Goal: Information Seeking & Learning: Find specific fact

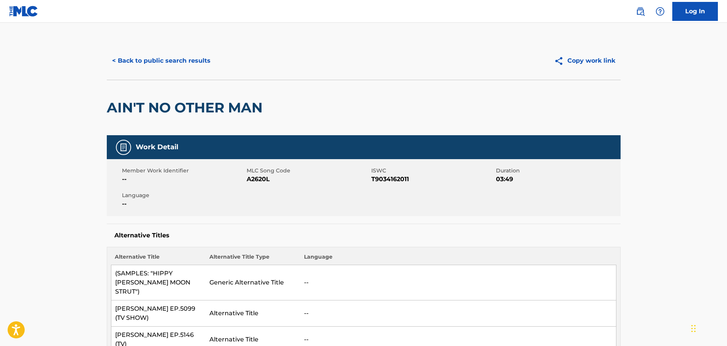
click at [165, 66] on button "< Back to public search results" at bounding box center [161, 60] width 109 height 19
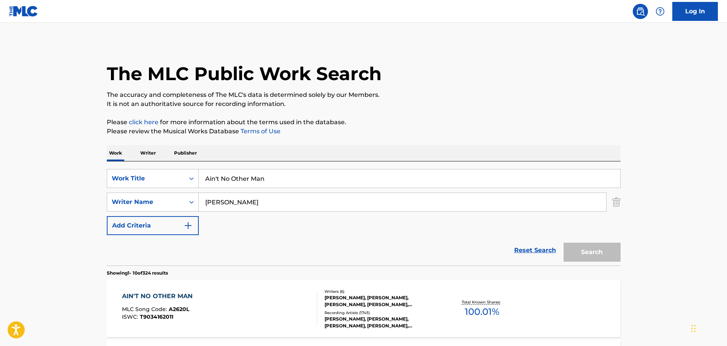
scroll to position [81, 0]
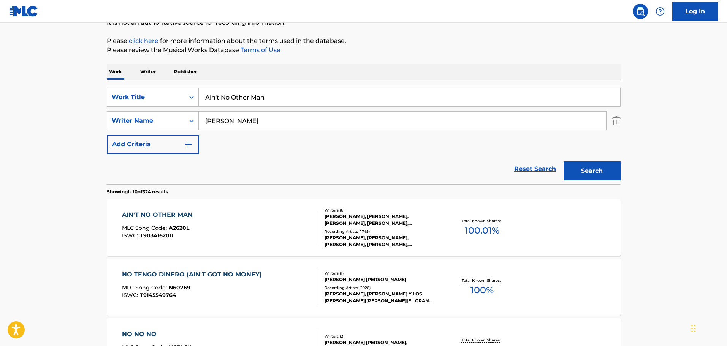
drag, startPoint x: 320, startPoint y: 97, endPoint x: -51, endPoint y: 94, distance: 371.3
click at [0, 94] on html "Accessibility Screen-Reader Guide, Feedback, and Issue Reporting | New window C…" at bounding box center [363, 92] width 727 height 346
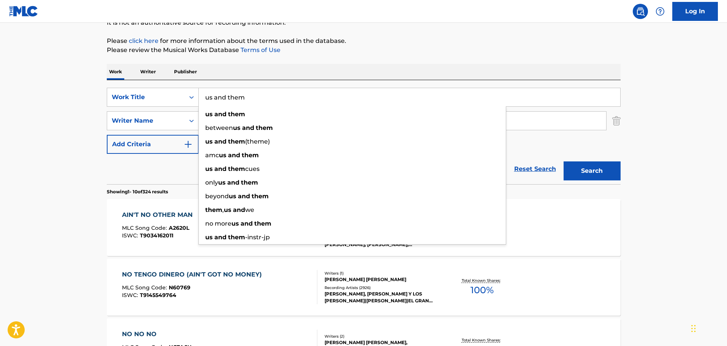
type input "us and them"
click at [564, 162] on button "Search" at bounding box center [592, 171] width 57 height 19
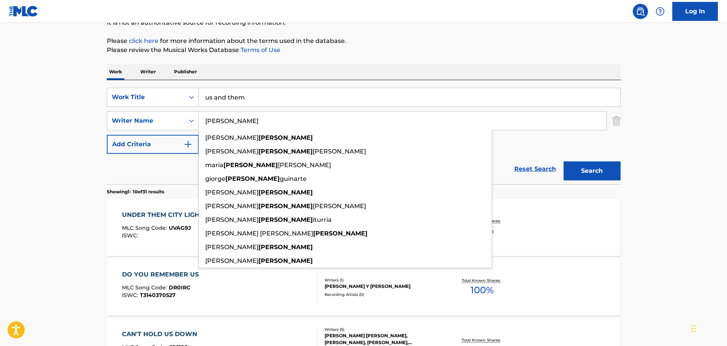
drag, startPoint x: 255, startPoint y: 121, endPoint x: -38, endPoint y: 117, distance: 293.4
click at [0, 117] on html "Accessibility Screen-Reader Guide, Feedback, and Issue Reporting | New window C…" at bounding box center [363, 92] width 727 height 346
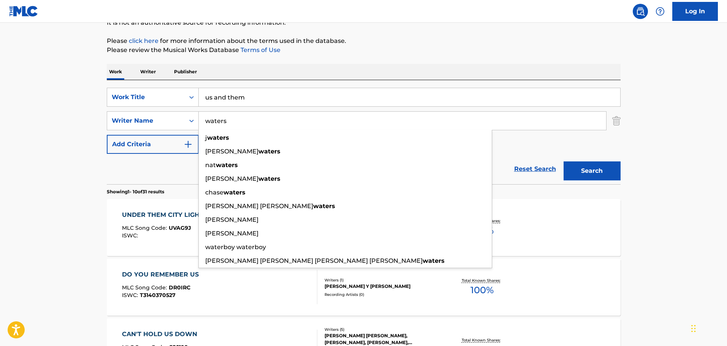
type input "waters"
click at [564, 162] on button "Search" at bounding box center [592, 171] width 57 height 19
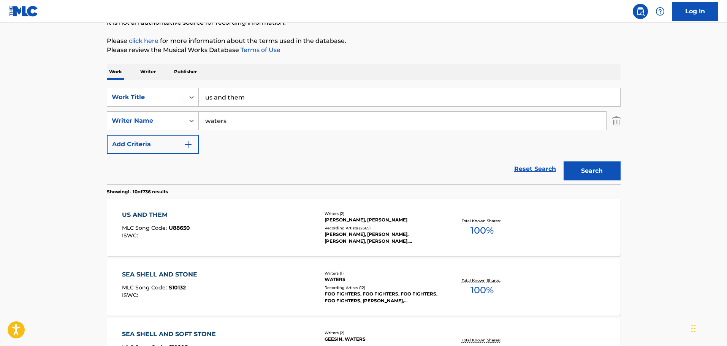
click at [291, 233] on div "US AND THEM MLC Song Code : U88650 ISWC :" at bounding box center [219, 228] width 195 height 34
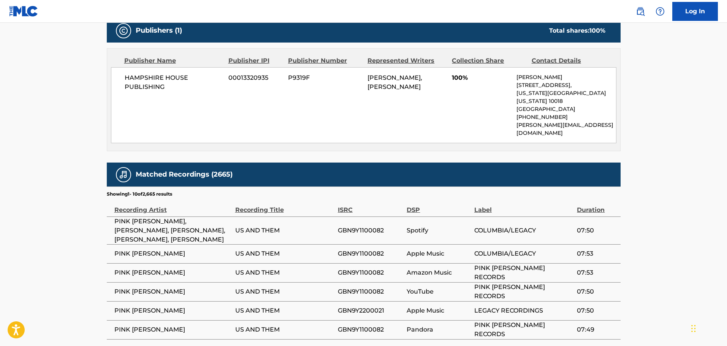
scroll to position [342, 0]
